Goal: Download file/media

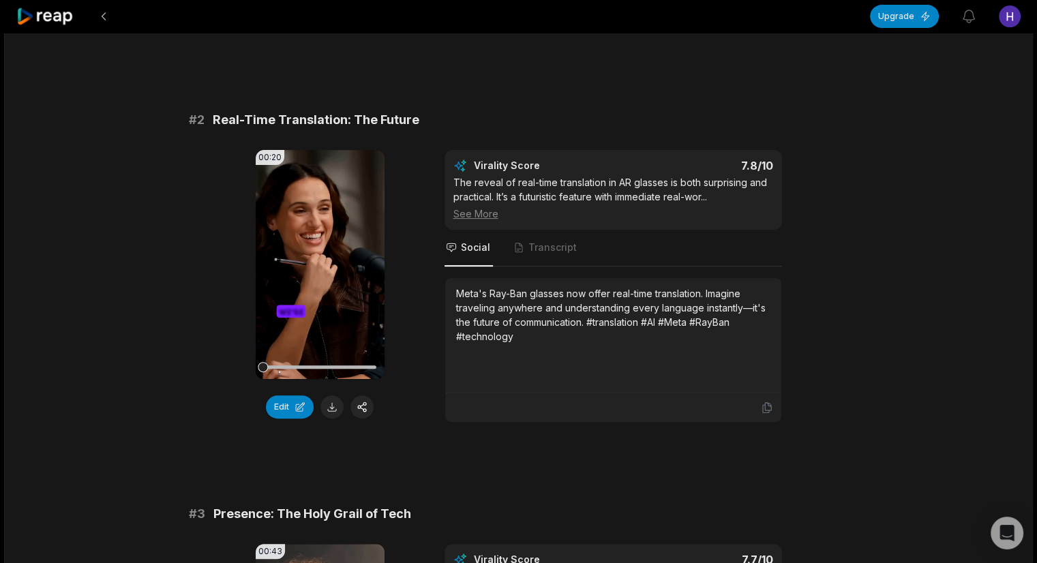
scroll to position [455, 0]
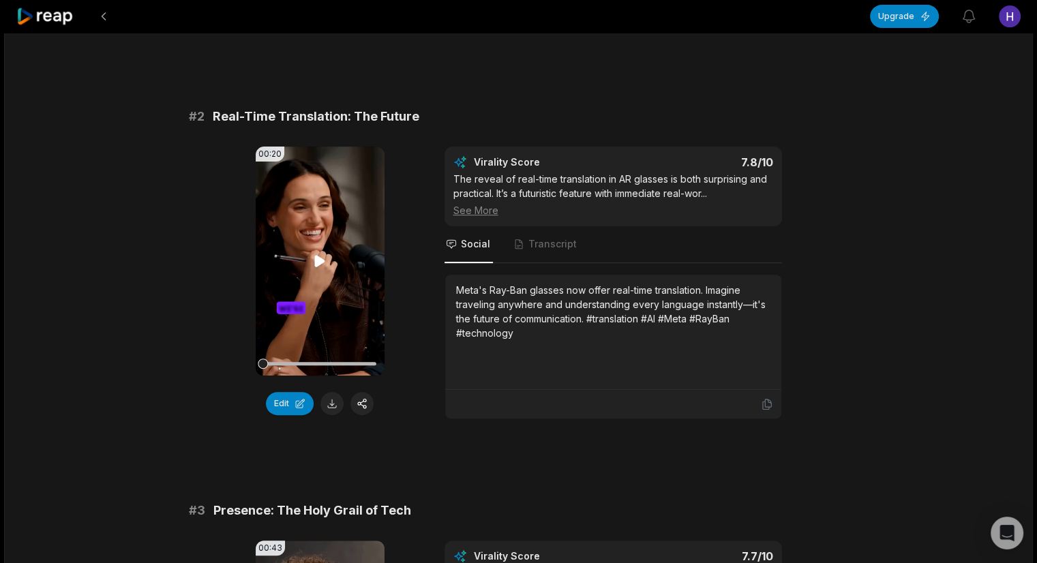
click at [327, 272] on video "Your browser does not support mp4 format." at bounding box center [320, 261] width 129 height 229
click at [333, 403] on button at bounding box center [331, 403] width 23 height 23
click at [316, 247] on video "Your browser does not support mp4 format." at bounding box center [320, 261] width 129 height 229
click at [282, 402] on button "Edit" at bounding box center [290, 403] width 48 height 23
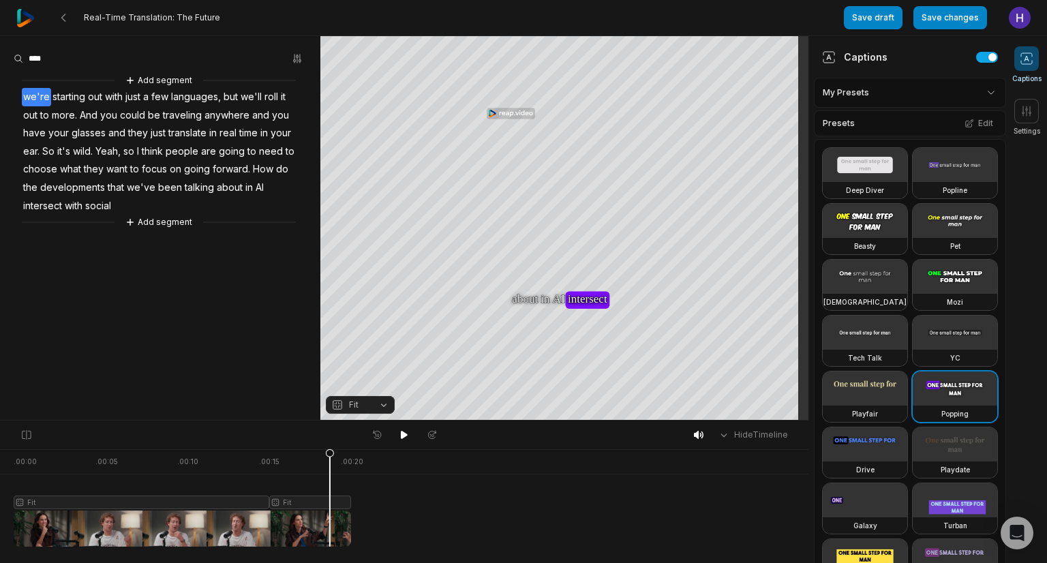
click at [330, 524] on div at bounding box center [183, 498] width 338 height 98
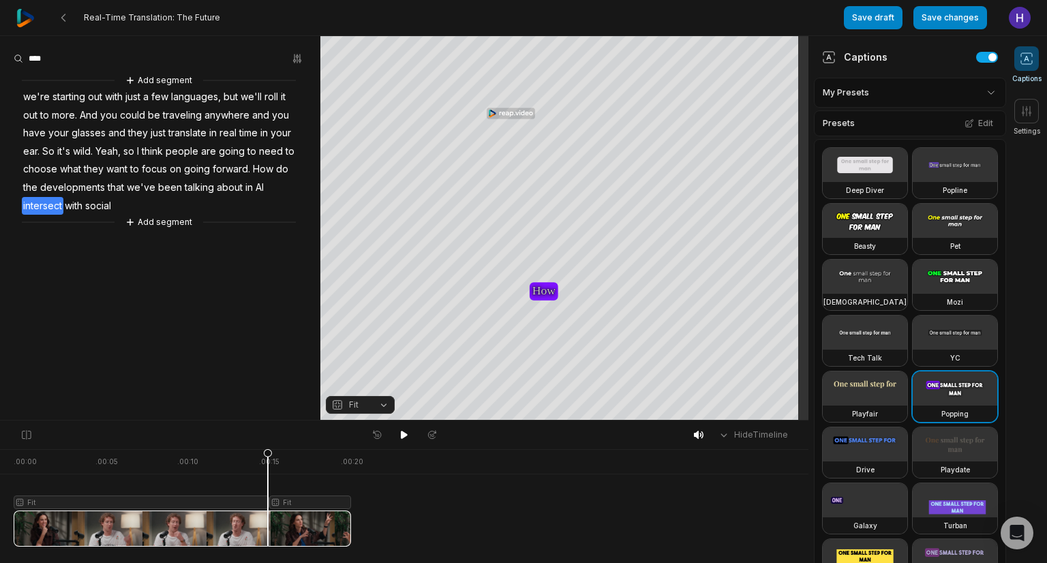
click at [268, 530] on div at bounding box center [183, 498] width 338 height 98
click at [267, 451] on icon at bounding box center [267, 501] width 8 height 104
click at [63, 13] on icon at bounding box center [63, 17] width 11 height 11
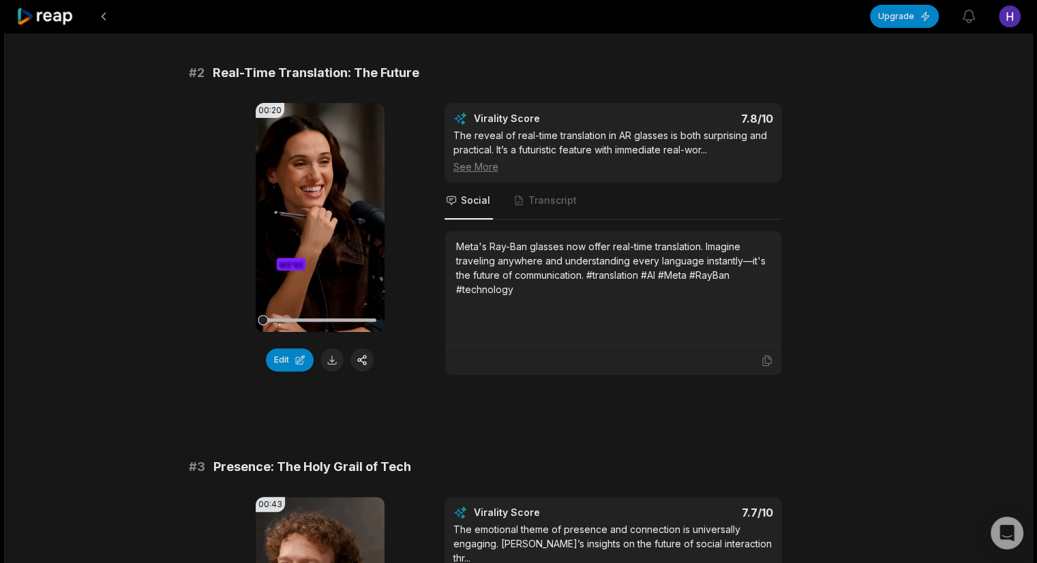
scroll to position [528, 0]
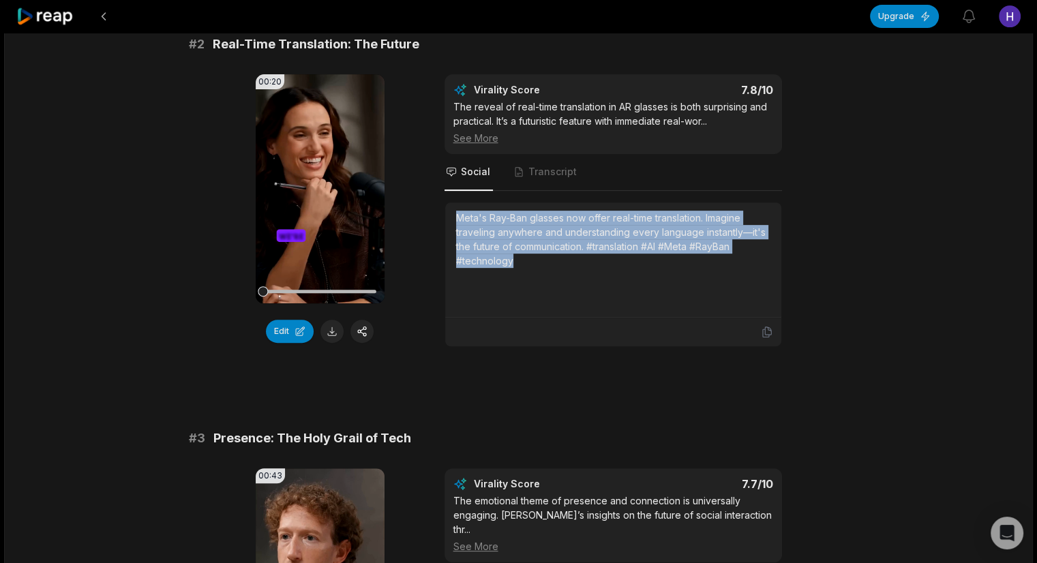
drag, startPoint x: 455, startPoint y: 213, endPoint x: 565, endPoint y: 279, distance: 127.8
click at [565, 279] on div "Meta's Ray-Ban glasses now offer real-time translation. Imagine traveling anywh…" at bounding box center [613, 260] width 336 height 115
copy div "Meta's Ray-Ban glasses now offer real-time translation. Imagine traveling anywh…"
